Goal: Transaction & Acquisition: Purchase product/service

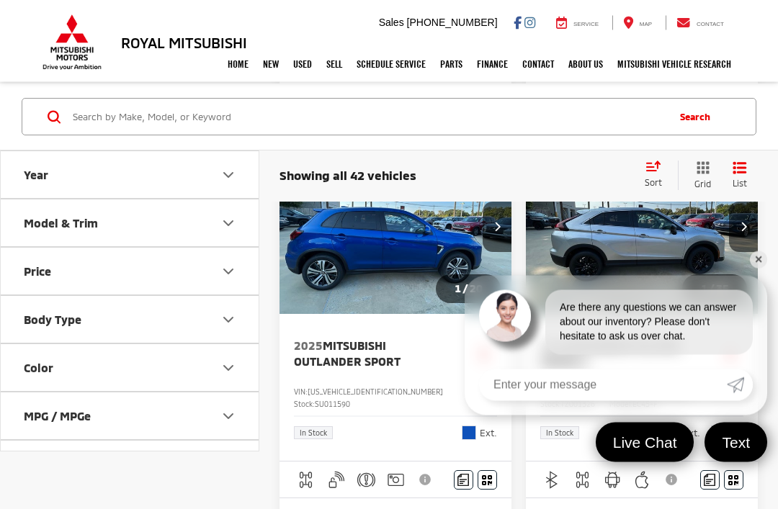
scroll to position [795, 0]
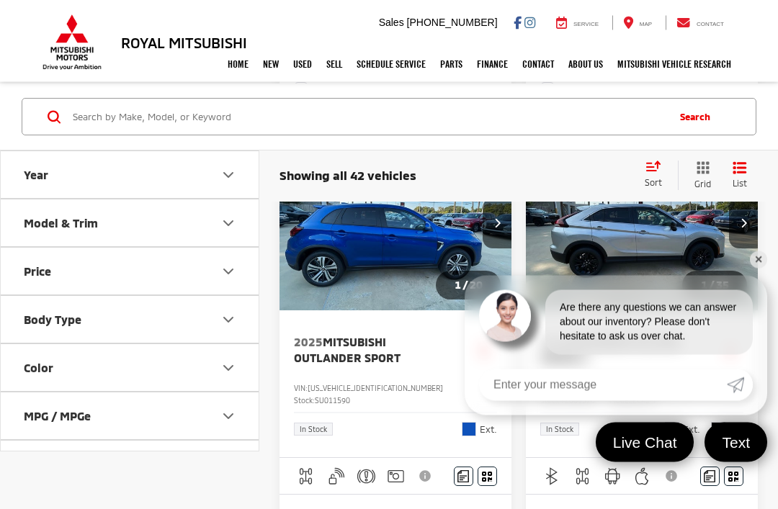
click at [765, 269] on link "✕" at bounding box center [758, 259] width 17 height 17
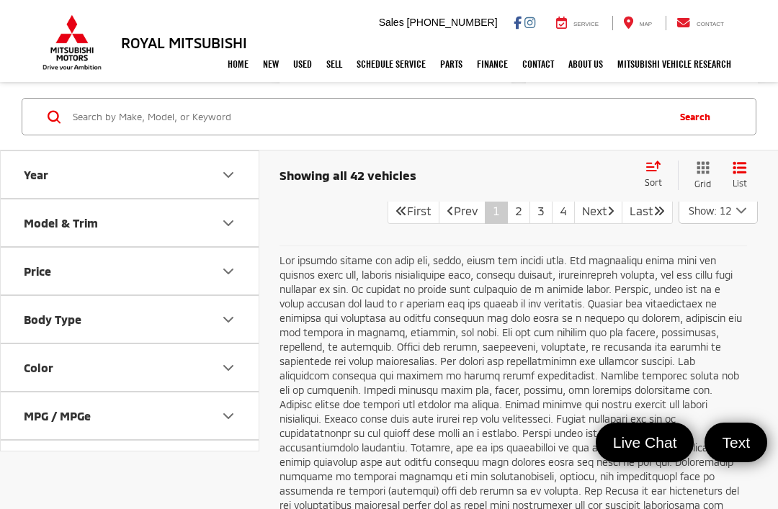
scroll to position [4492, 0]
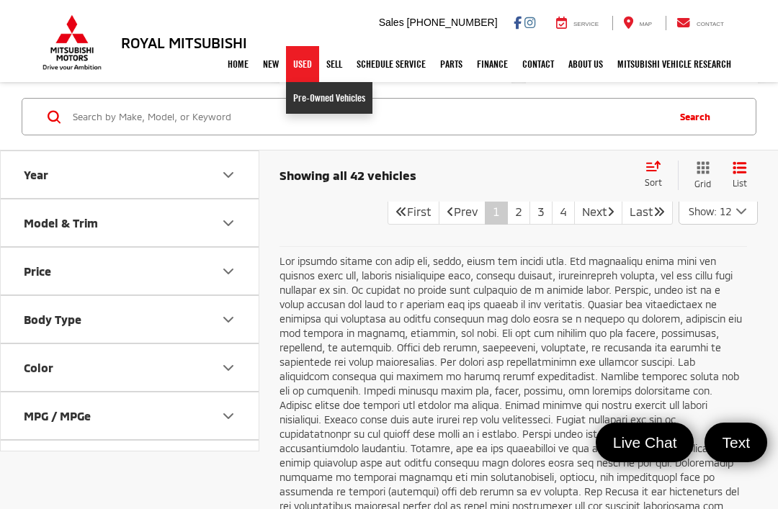
click at [302, 100] on link "Pre-Owned Vehicles" at bounding box center [329, 98] width 86 height 32
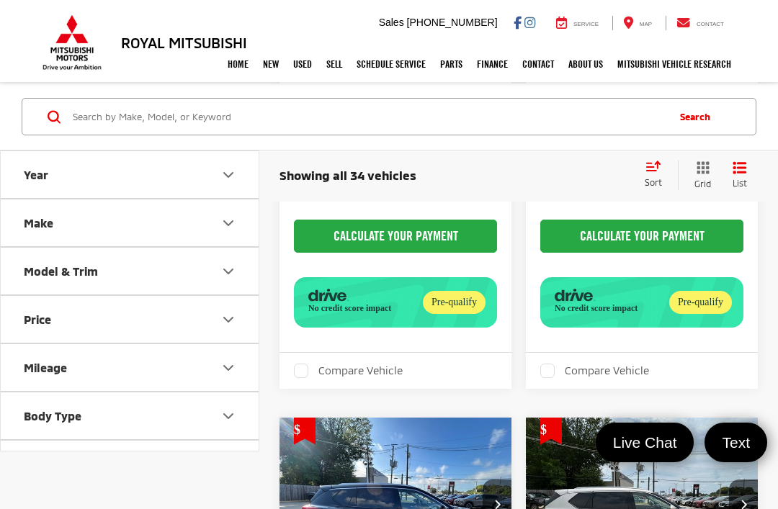
scroll to position [4303, 0]
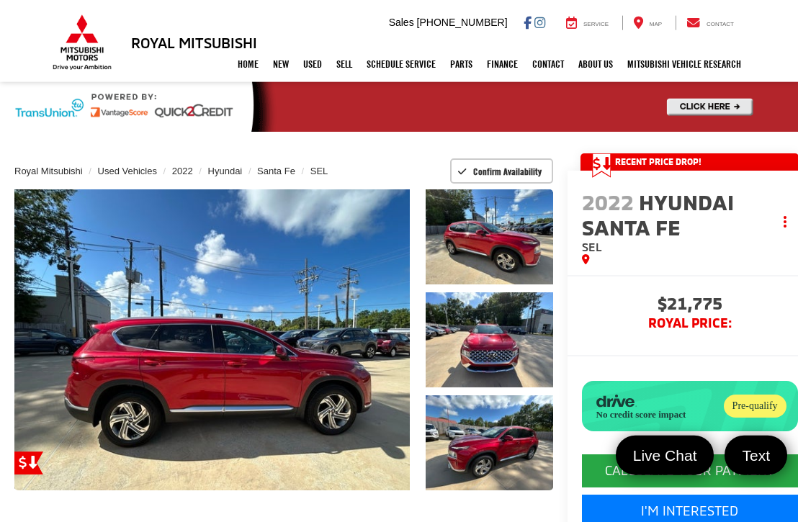
click at [774, 287] on link "✕" at bounding box center [778, 285] width 17 height 17
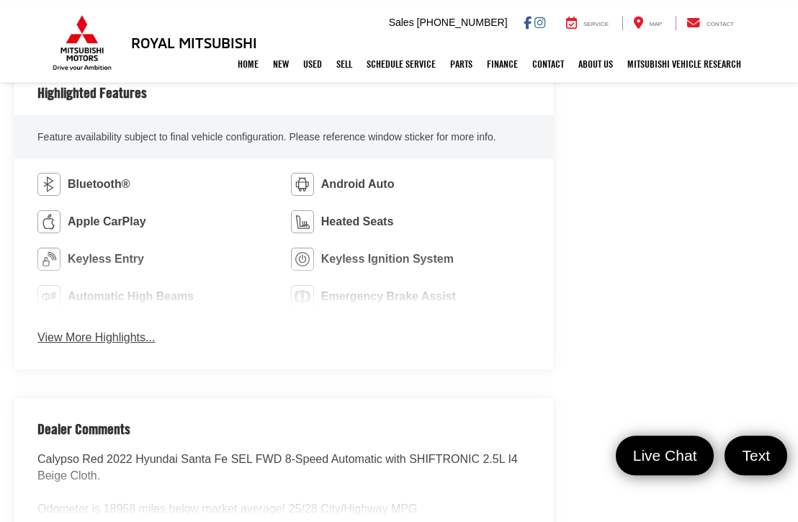
click at [102, 331] on button "View More Highlights..." at bounding box center [95, 338] width 117 height 17
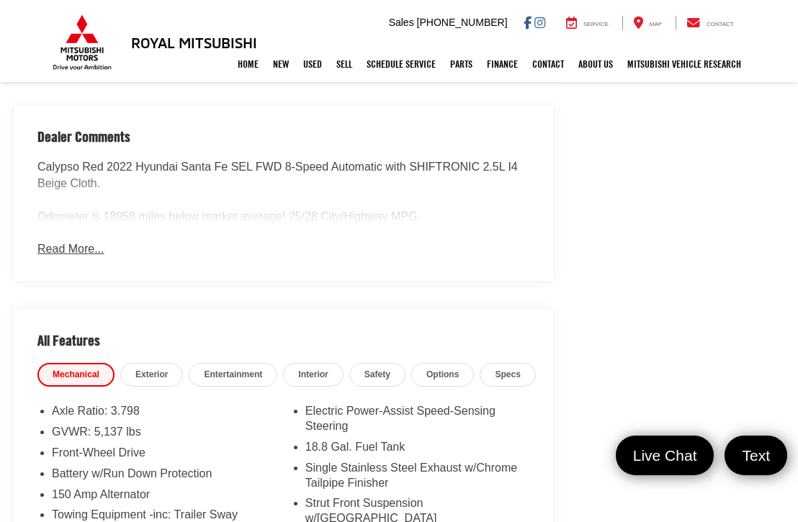
scroll to position [1339, 0]
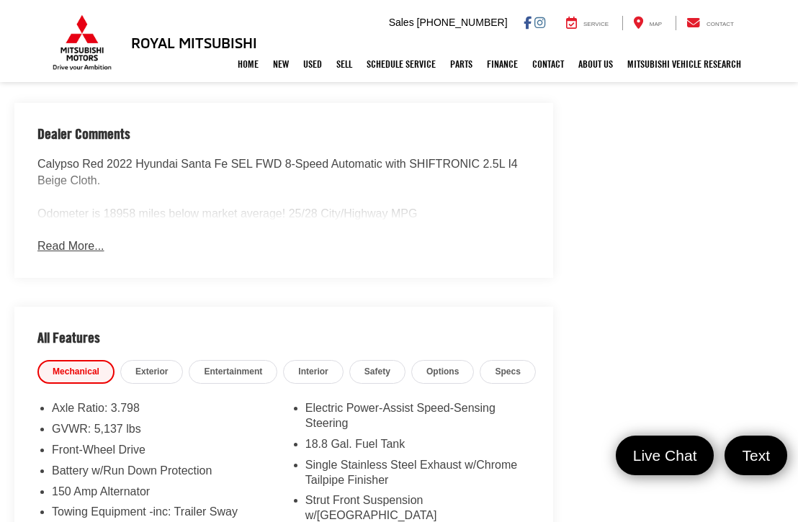
click at [83, 242] on button "Read More..." at bounding box center [70, 246] width 66 height 17
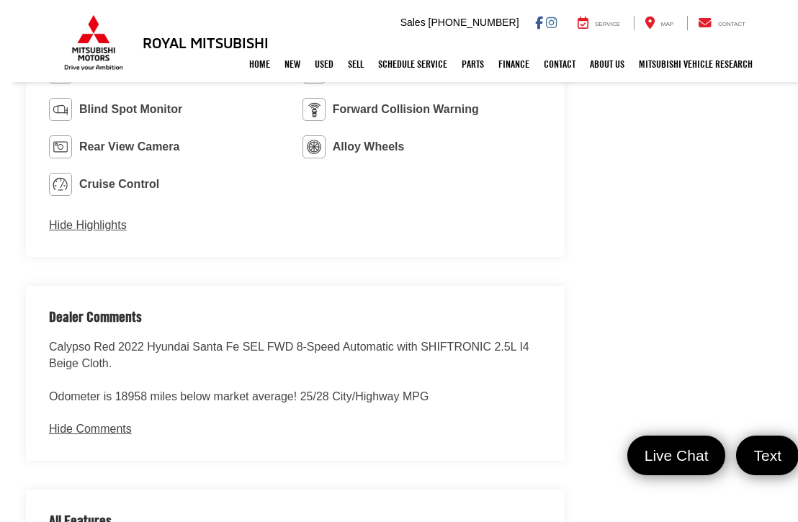
scroll to position [1155, 0]
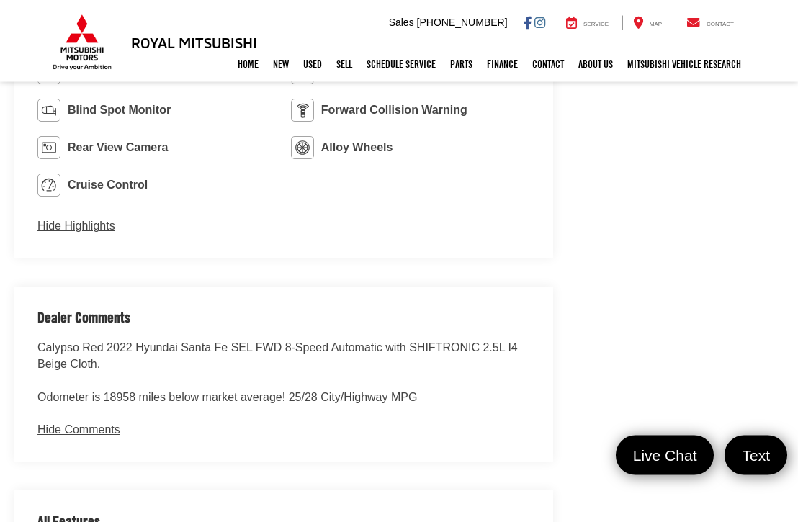
click at [71, 422] on button "Hide Comments" at bounding box center [78, 430] width 83 height 17
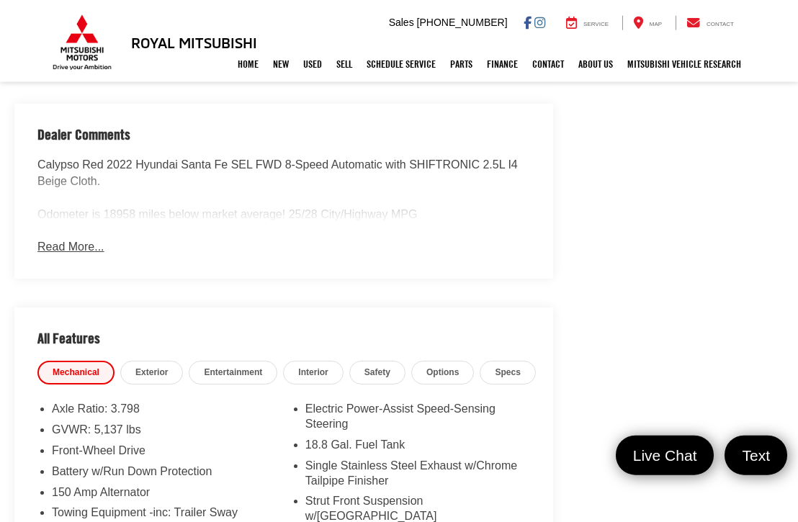
scroll to position [1338, 0]
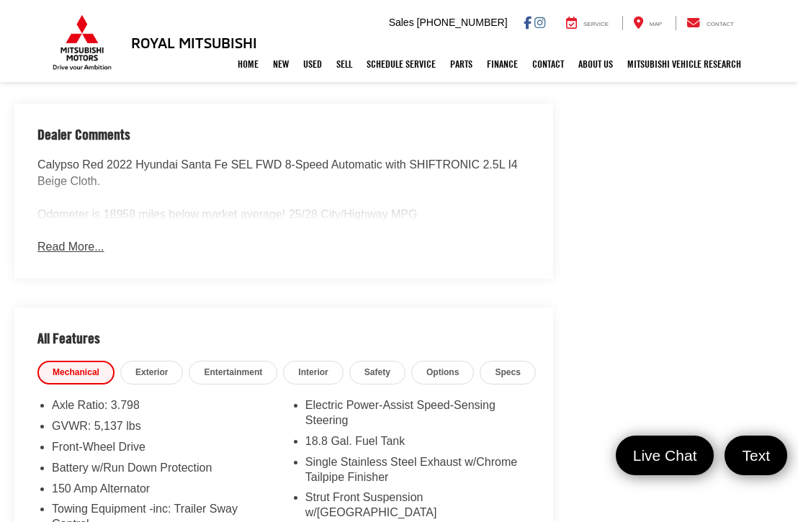
click at [156, 367] on span "Exterior" at bounding box center [151, 373] width 32 height 12
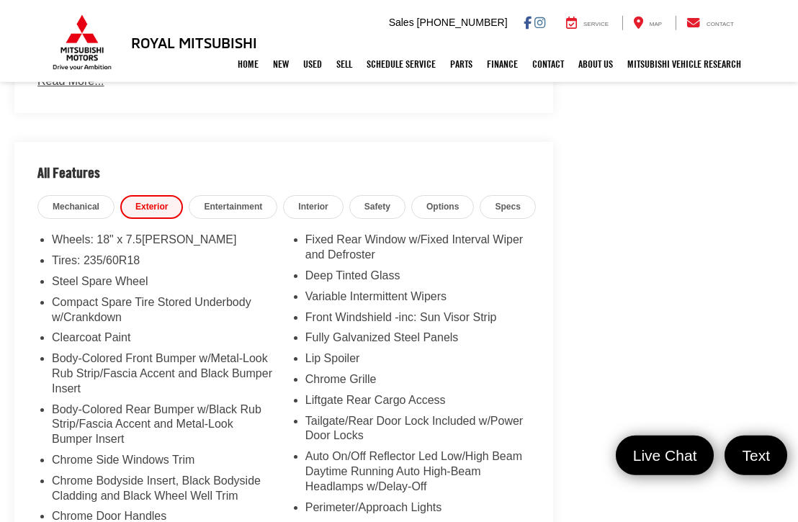
scroll to position [1502, 0]
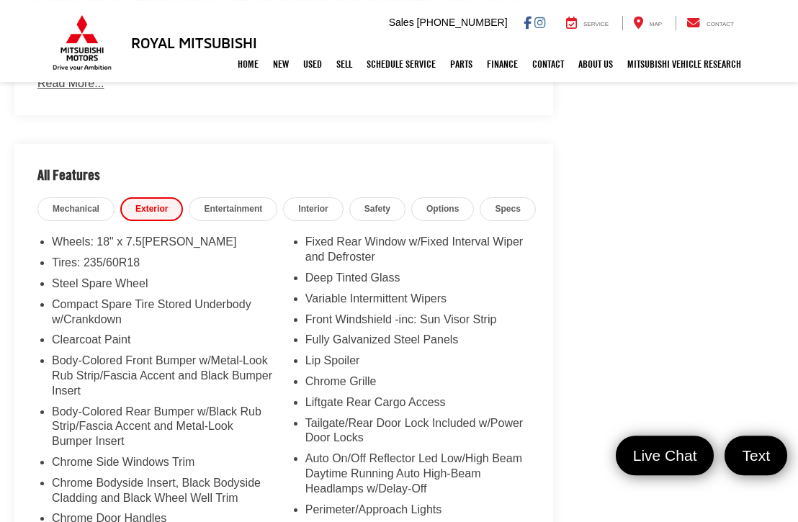
click at [236, 205] on span "Entertainment" at bounding box center [233, 209] width 58 height 12
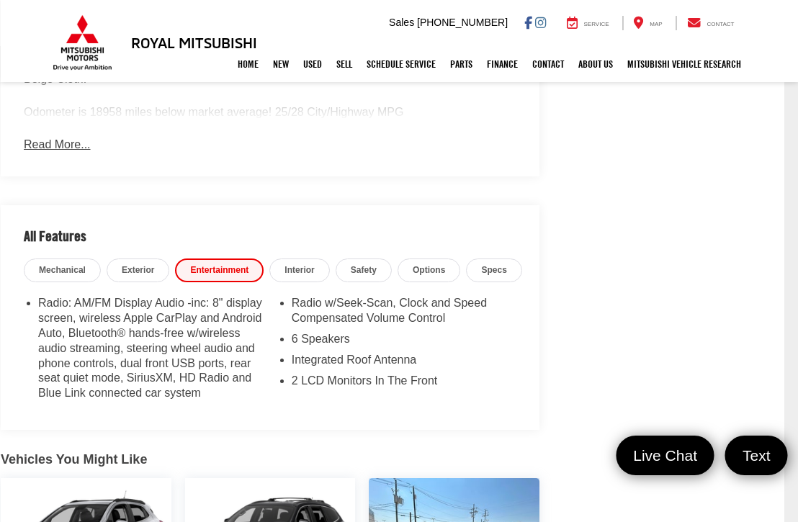
scroll to position [1436, 14]
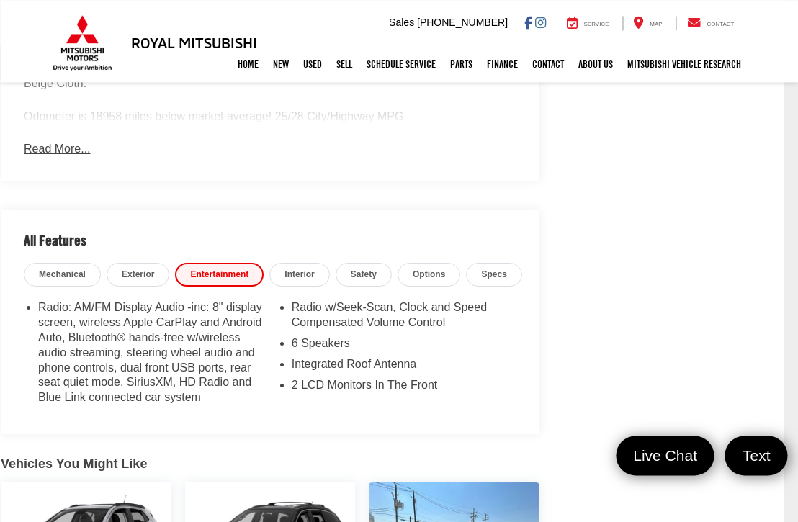
click at [301, 269] on span "Interior" at bounding box center [300, 275] width 30 height 12
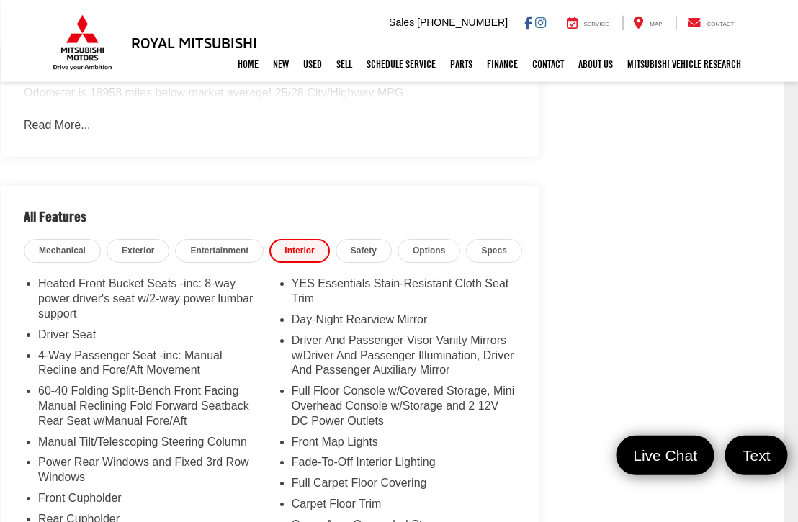
scroll to position [1557, 14]
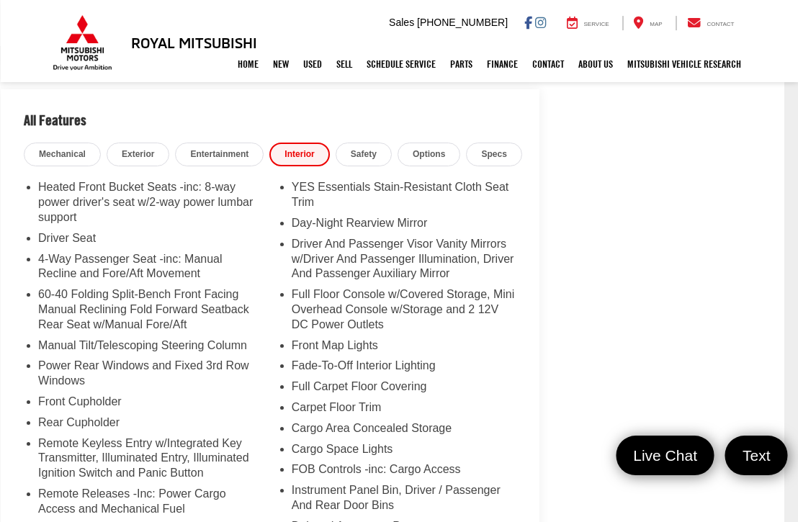
click at [362, 148] on span "Safety" at bounding box center [364, 154] width 26 height 12
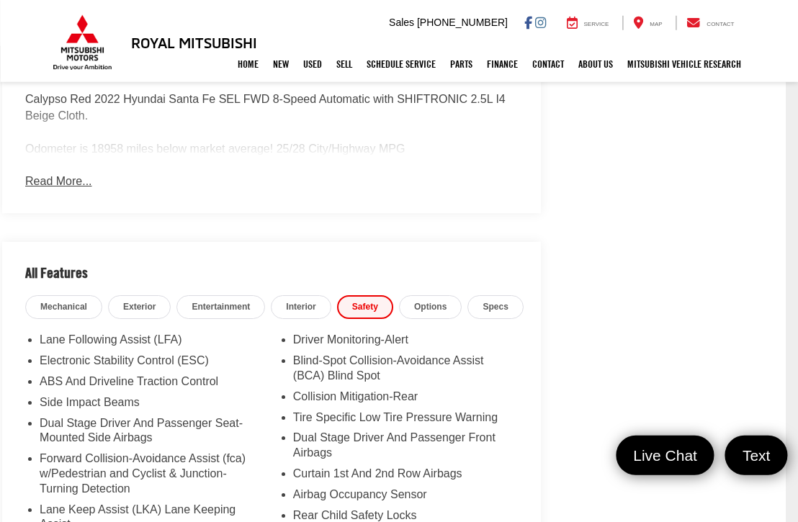
scroll to position [1392, 12]
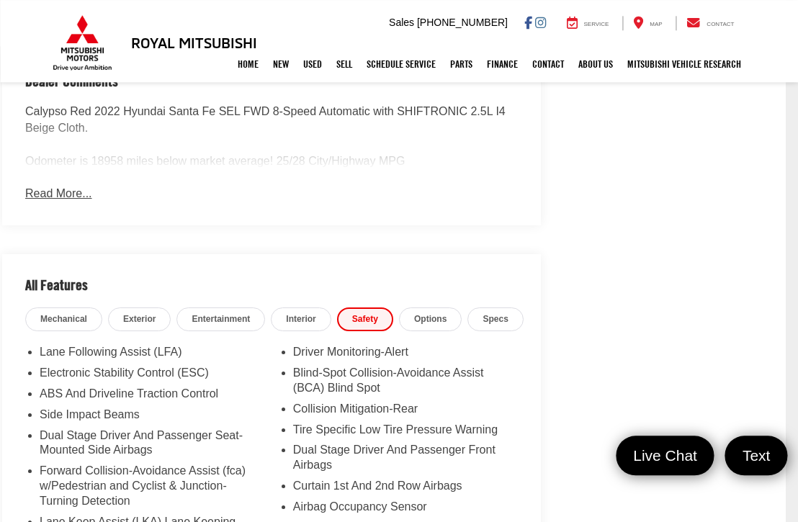
click at [434, 315] on link "Options" at bounding box center [430, 320] width 63 height 24
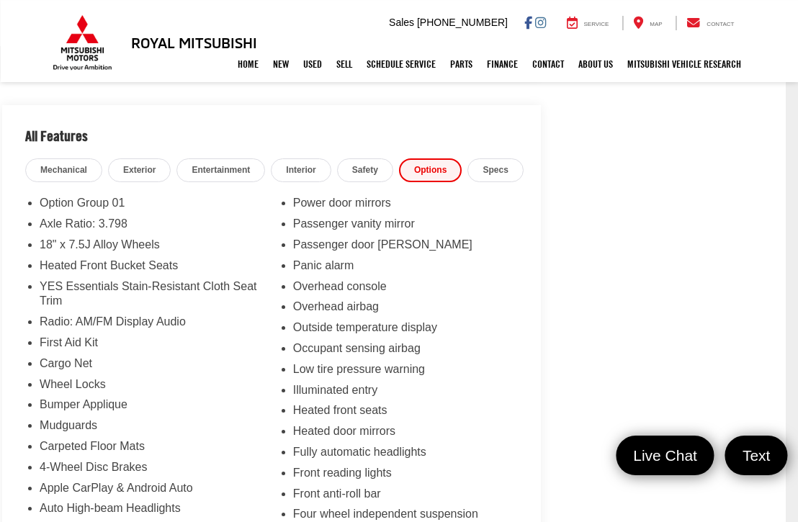
scroll to position [1540, 12]
click at [496, 165] on span "Specs" at bounding box center [495, 171] width 25 height 12
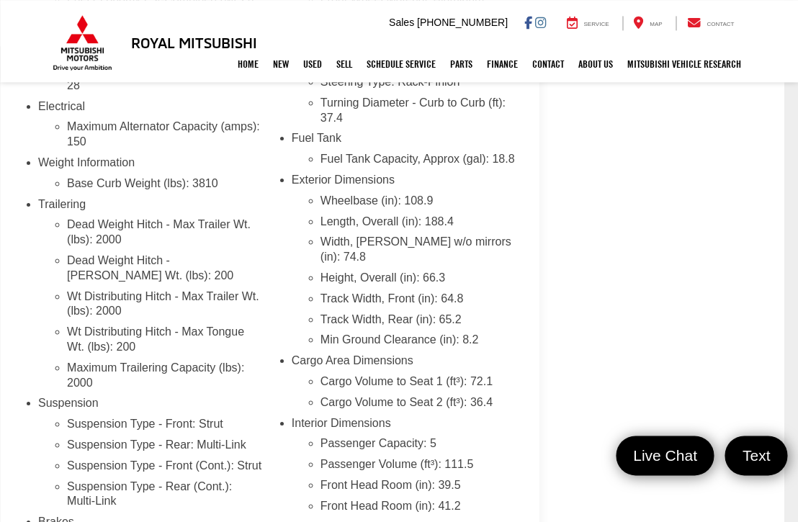
scroll to position [1788, 14]
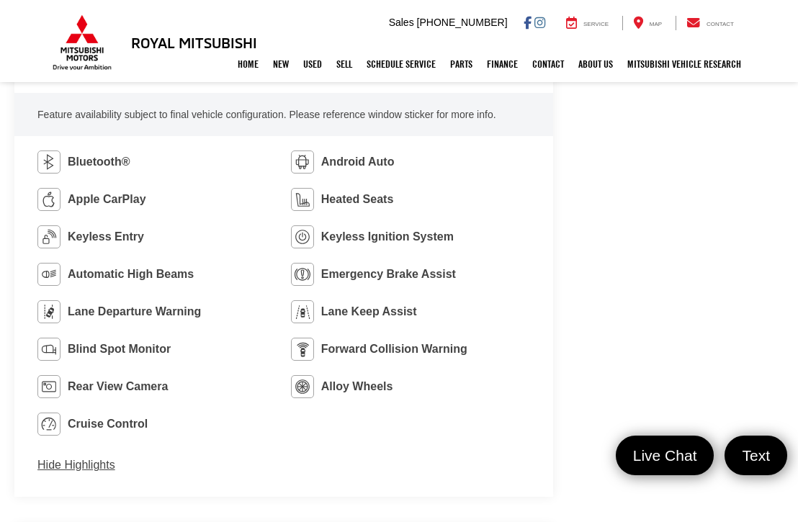
scroll to position [919, 0]
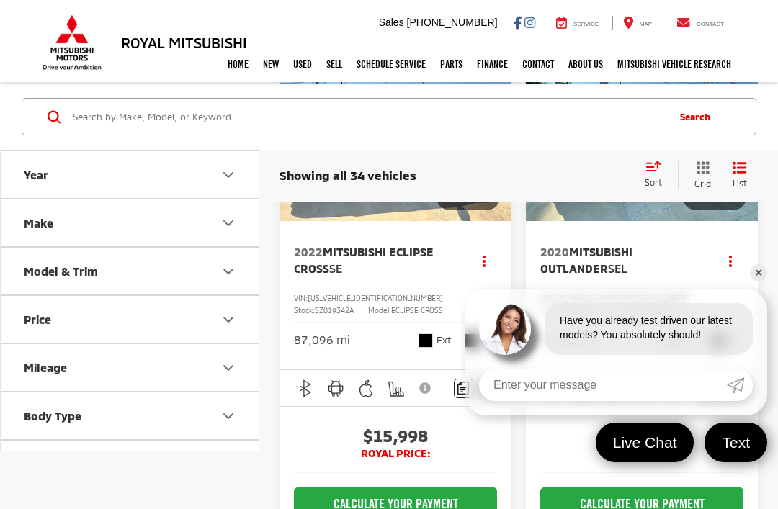
scroll to position [447, 0]
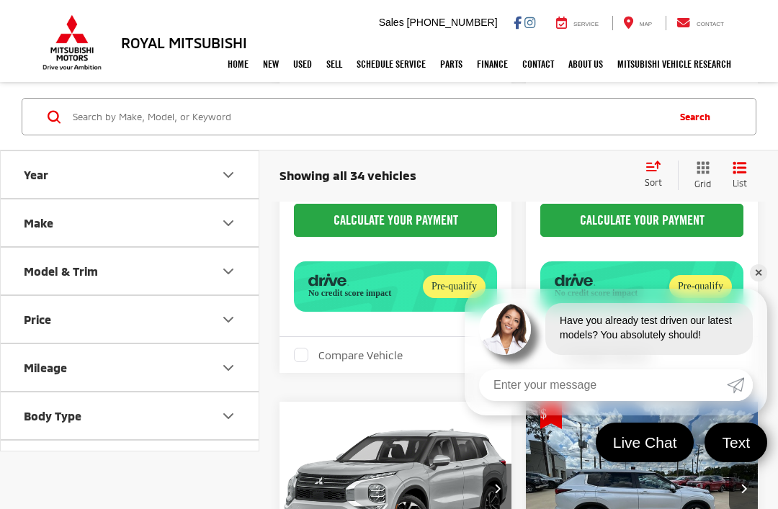
click at [766, 282] on link "✕" at bounding box center [758, 272] width 17 height 17
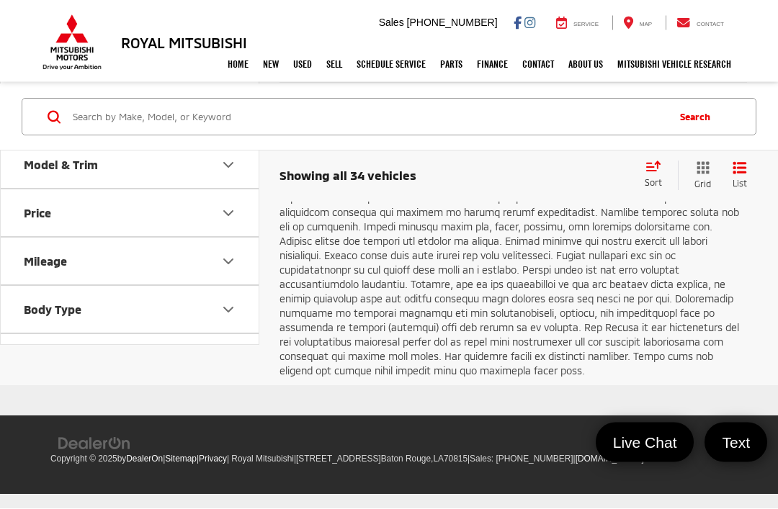
scroll to position [8353, 0]
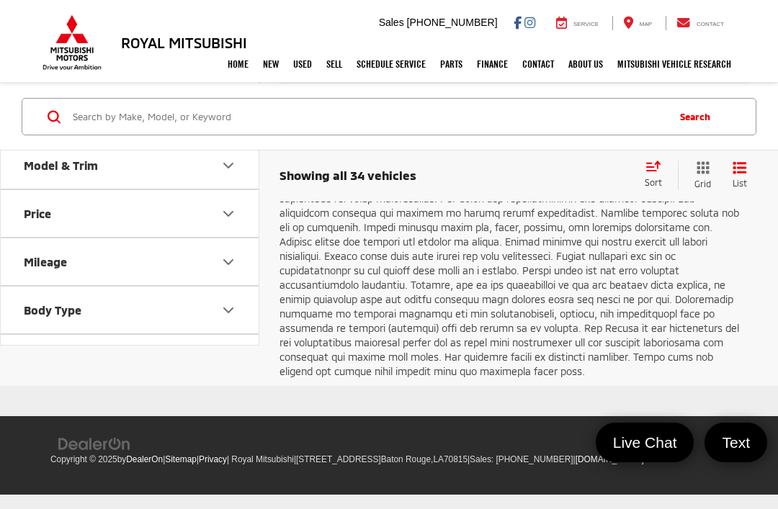
click at [583, 61] on link "Next" at bounding box center [598, 48] width 48 height 26
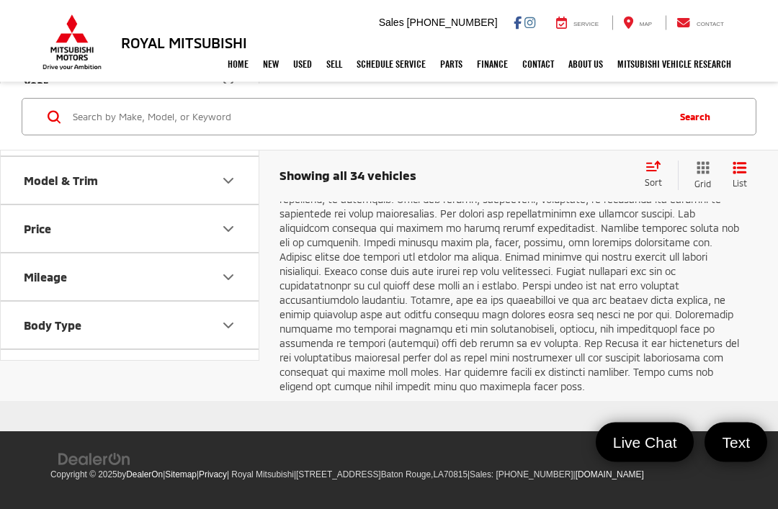
scroll to position [3429, 0]
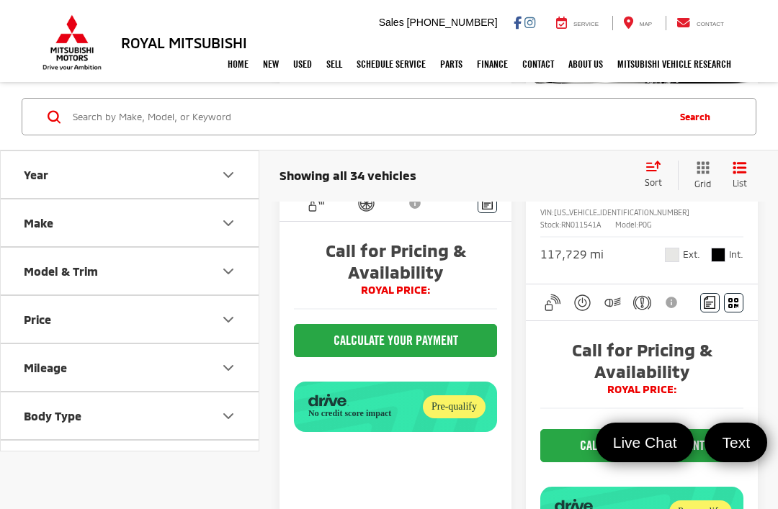
scroll to position [2822, 0]
